Goal: Task Accomplishment & Management: Manage account settings

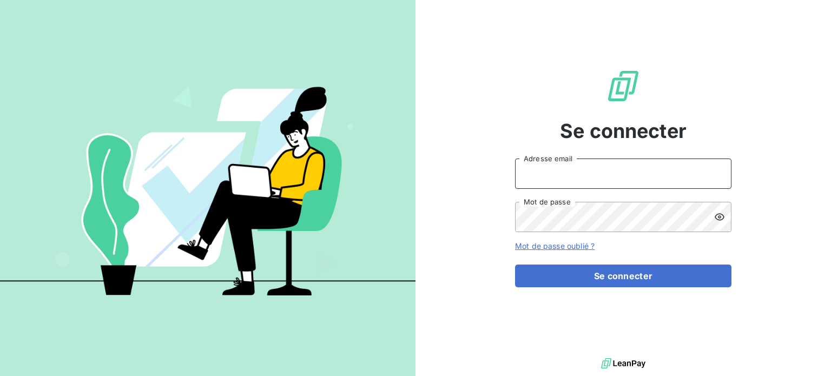
click at [620, 171] on input "Adresse email" at bounding box center [623, 173] width 216 height 30
type input "S"
type input "[EMAIL_ADDRESS][DOMAIN_NAME]"
click at [515, 264] on button "Se connecter" at bounding box center [623, 275] width 216 height 23
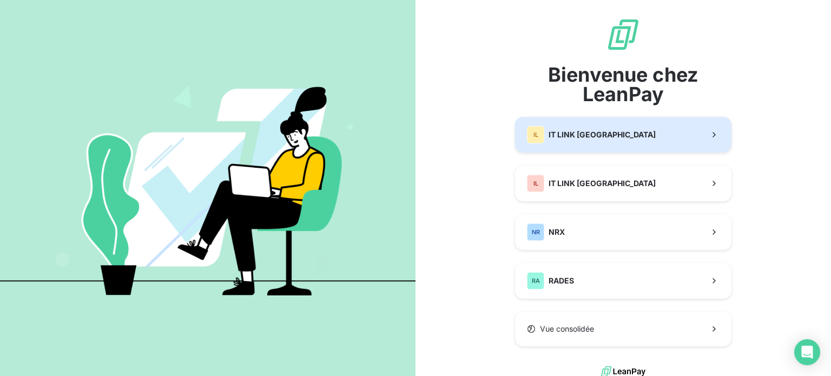
click at [606, 134] on span "IT LINK [GEOGRAPHIC_DATA]" at bounding box center [601, 134] width 107 height 11
